Goal: Navigation & Orientation: Find specific page/section

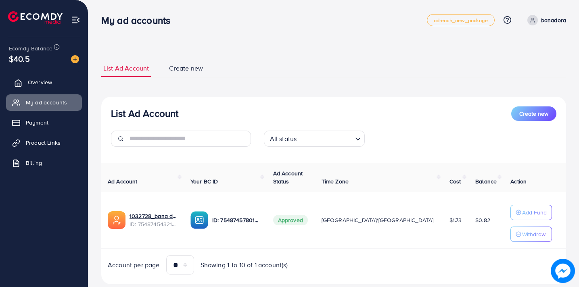
click at [40, 79] on span "Overview" at bounding box center [40, 82] width 24 height 8
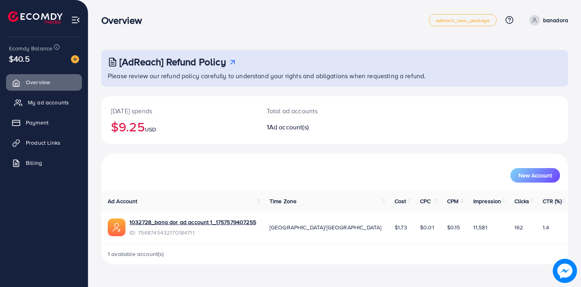
click at [44, 104] on span "My ad accounts" at bounding box center [48, 102] width 41 height 8
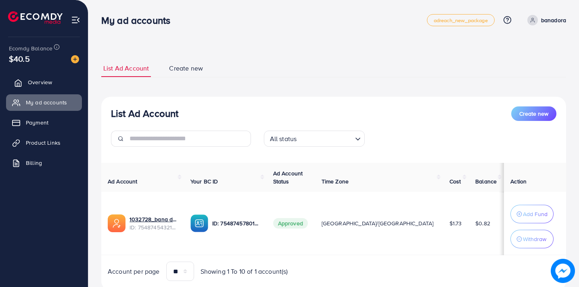
click at [53, 81] on link "Overview" at bounding box center [44, 82] width 76 height 16
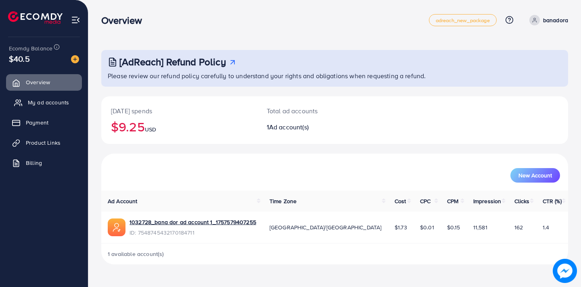
click at [42, 100] on span "My ad accounts" at bounding box center [48, 102] width 41 height 8
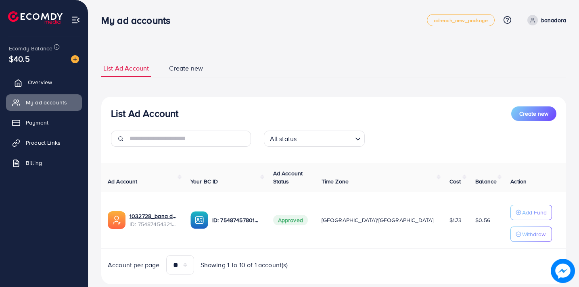
click at [40, 79] on span "Overview" at bounding box center [40, 82] width 24 height 8
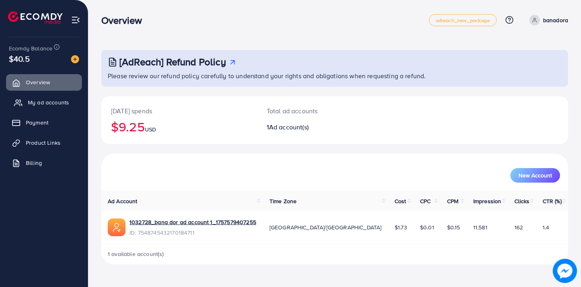
click at [48, 101] on span "My ad accounts" at bounding box center [48, 102] width 41 height 8
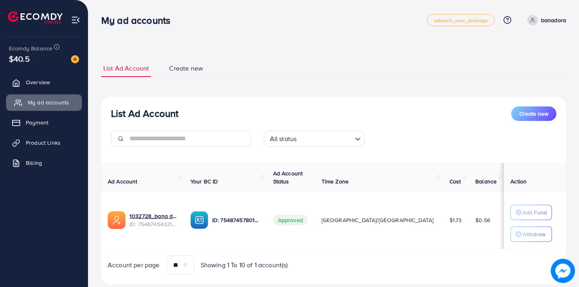
click at [48, 102] on span "My ad accounts" at bounding box center [48, 102] width 41 height 8
